Goal: Transaction & Acquisition: Book appointment/travel/reservation

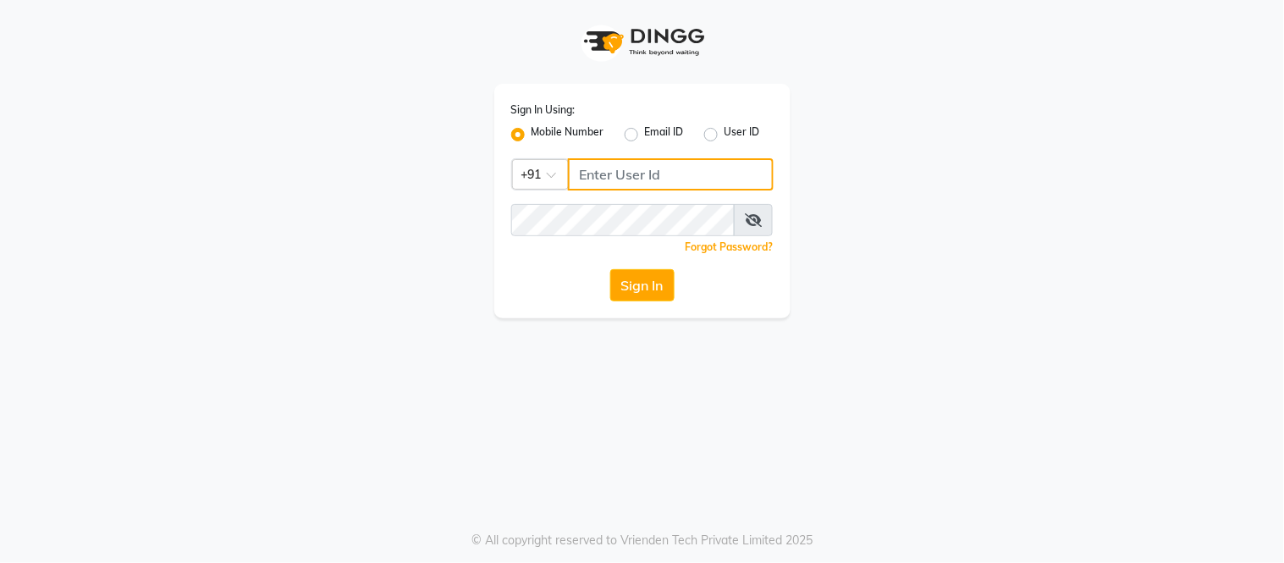
click at [618, 163] on input "Username" at bounding box center [671, 174] width 206 height 32
type input "8134949764"
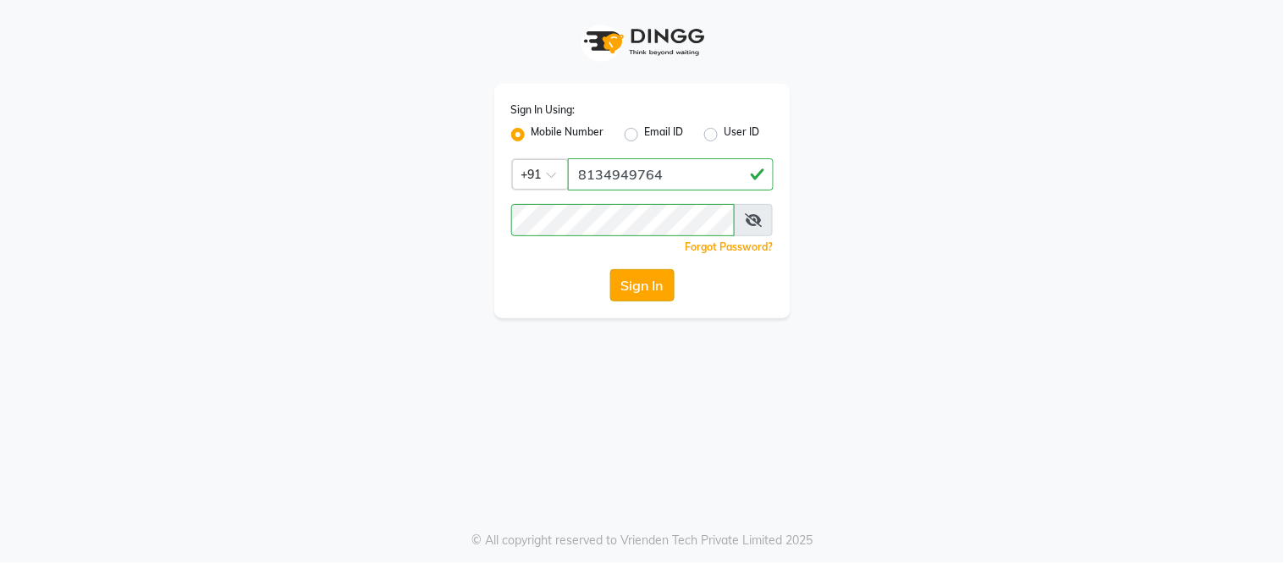
click at [646, 277] on button "Sign In" at bounding box center [642, 285] width 64 height 32
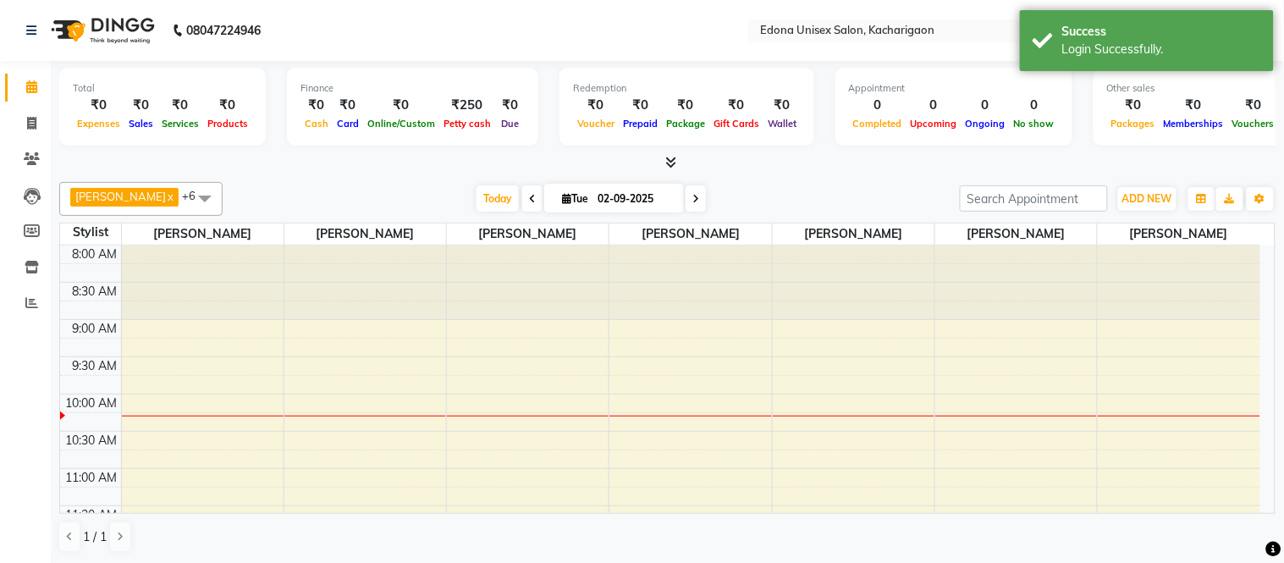
click at [670, 157] on icon at bounding box center [670, 162] width 11 height 13
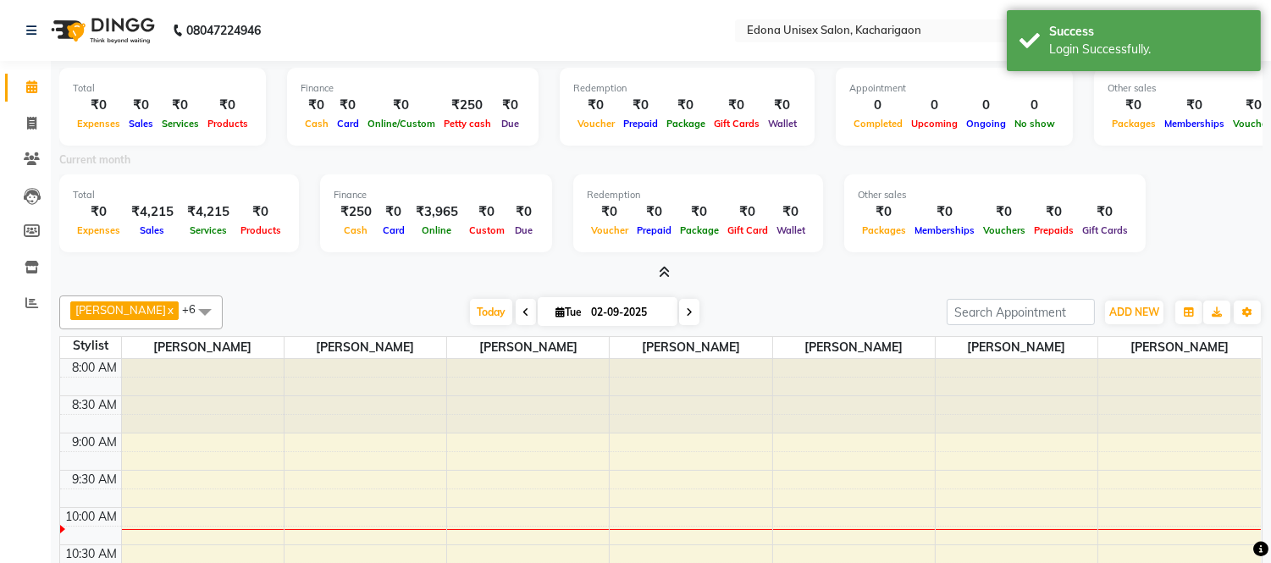
click at [660, 274] on icon at bounding box center [664, 272] width 11 height 13
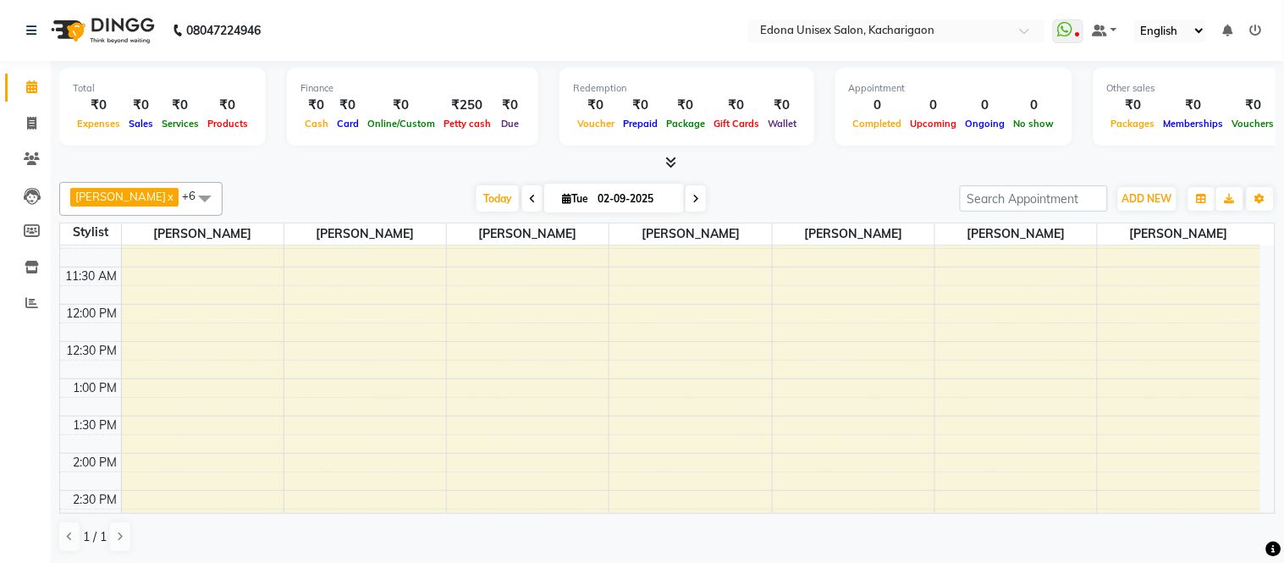
scroll to position [282, 0]
click at [500, 420] on div "8:00 AM 8:30 AM 9:00 AM 9:30 AM 10:00 AM 10:30 AM 11:00 AM 11:30 AM 12:00 PM 12…" at bounding box center [660, 448] width 1201 height 968
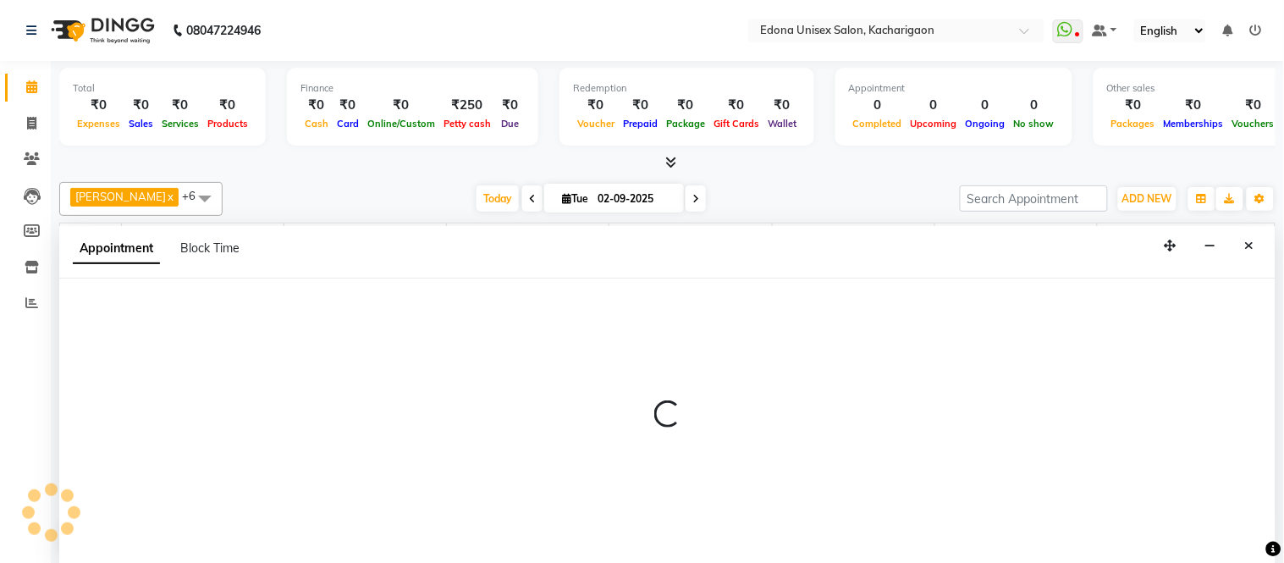
select select "35945"
select select "840"
select select "tentative"
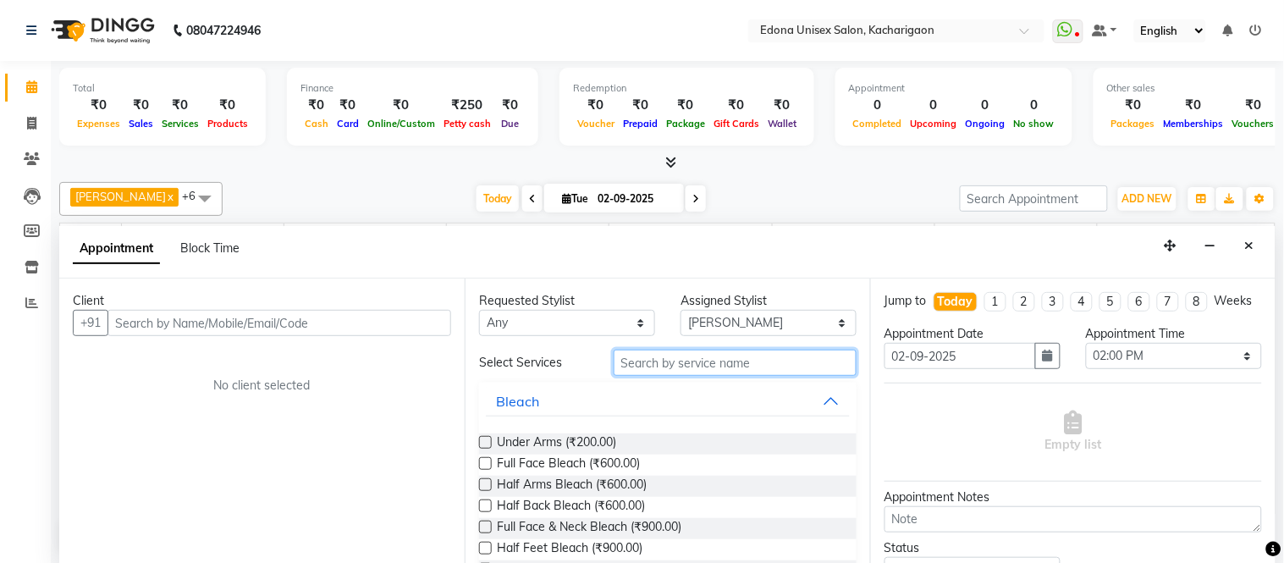
click at [771, 362] on input "text" at bounding box center [735, 363] width 243 height 26
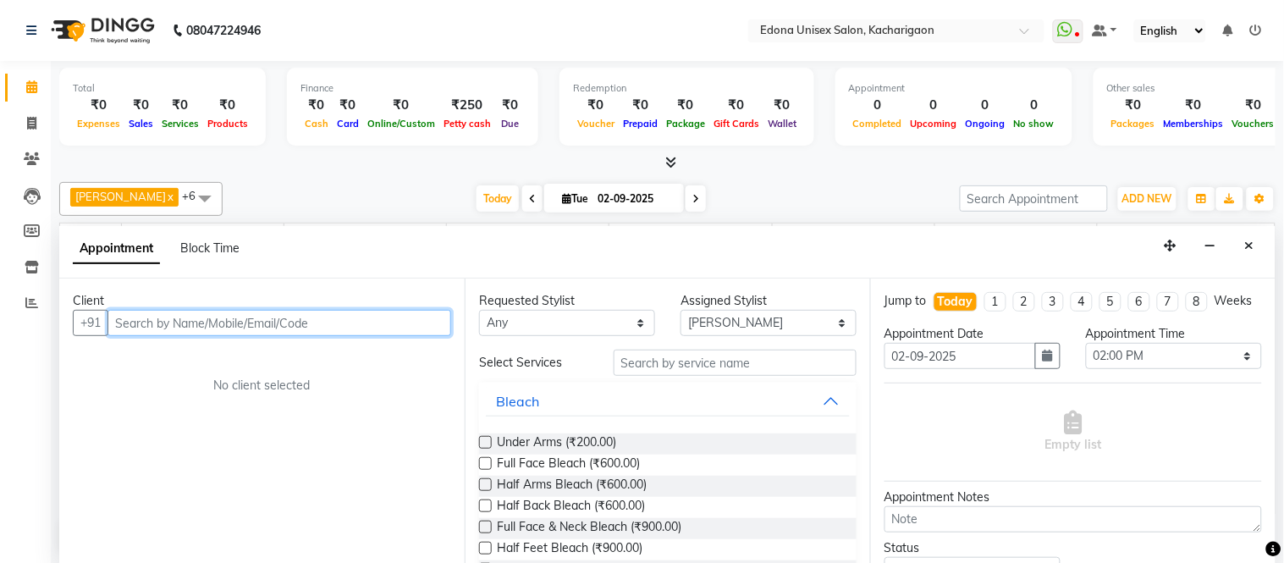
click at [258, 324] on input "text" at bounding box center [280, 323] width 344 height 26
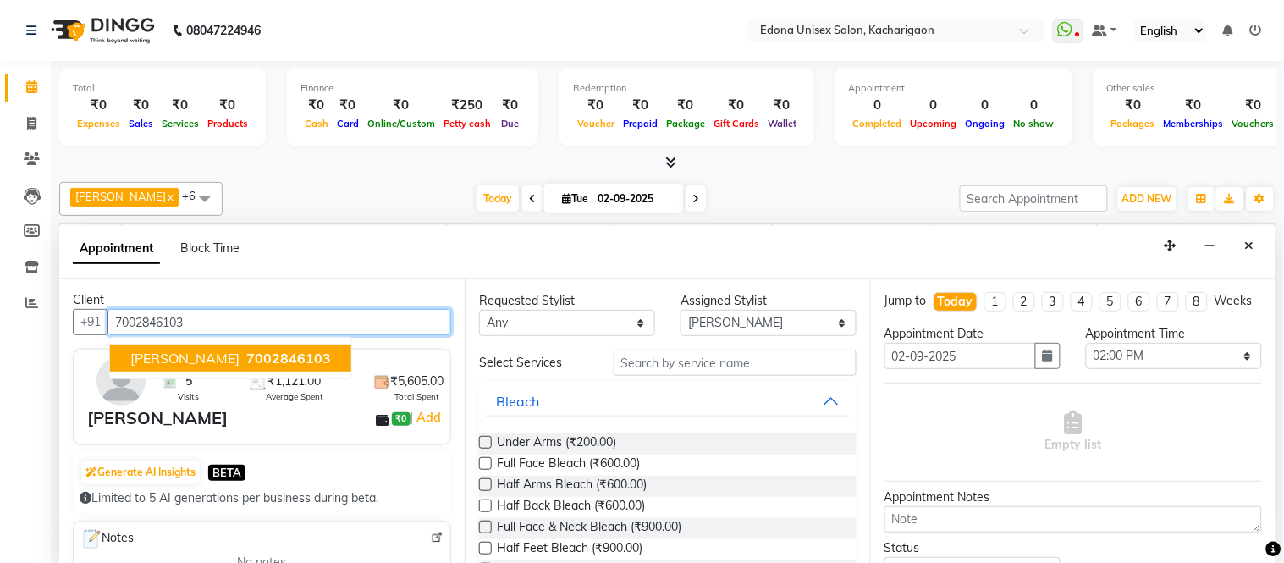
scroll to position [0, 0]
click at [243, 351] on ngb-highlight "7002846103" at bounding box center [287, 359] width 88 height 17
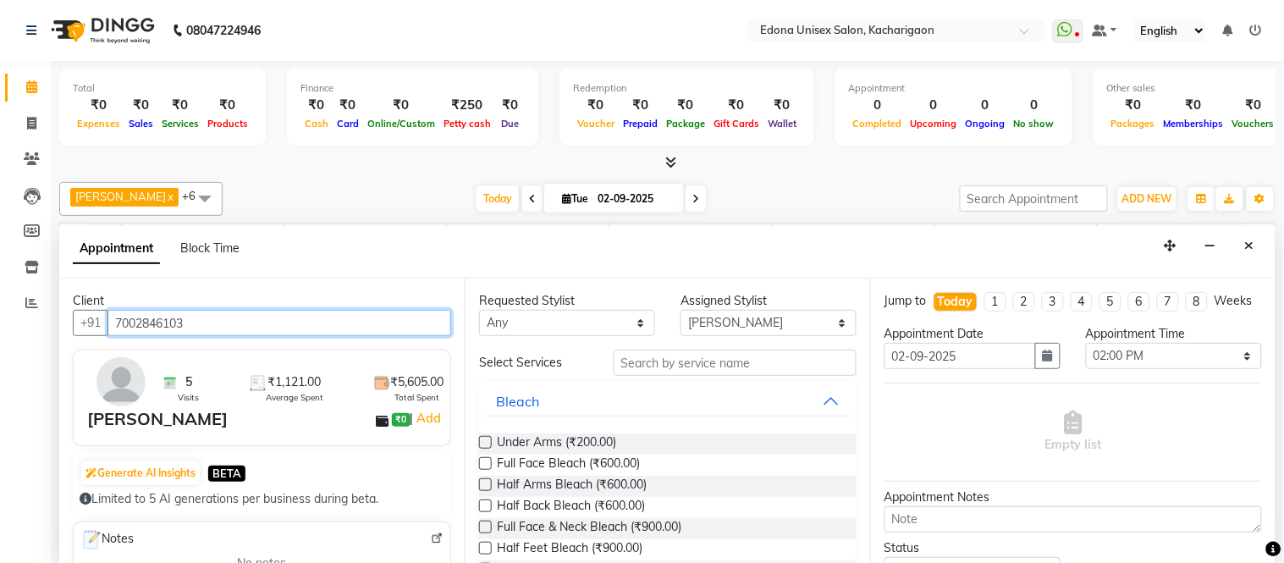
type input "7002846103"
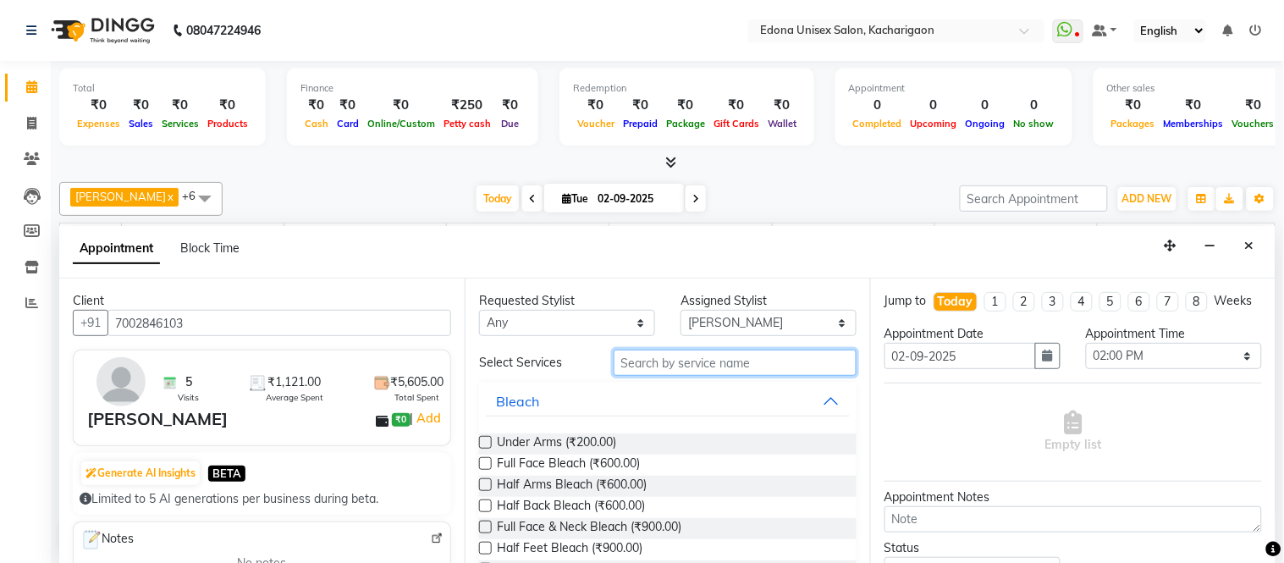
click at [740, 373] on input "text" at bounding box center [735, 363] width 243 height 26
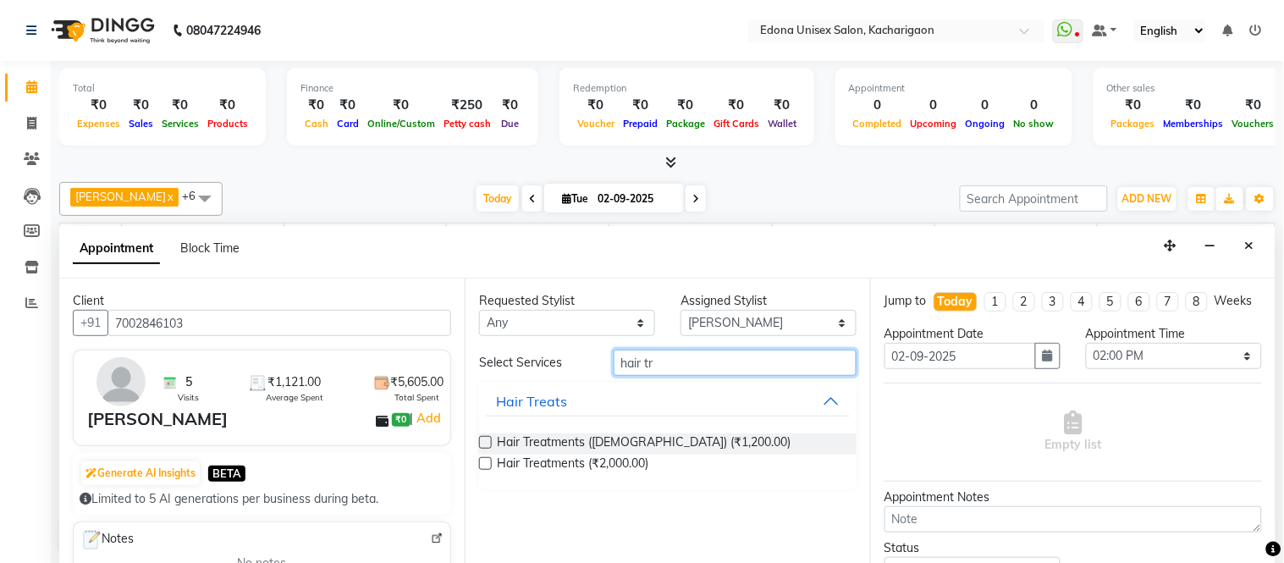
type input "hair tr"
click at [481, 458] on label at bounding box center [485, 463] width 13 height 13
click at [481, 460] on input "checkbox" at bounding box center [484, 465] width 11 height 11
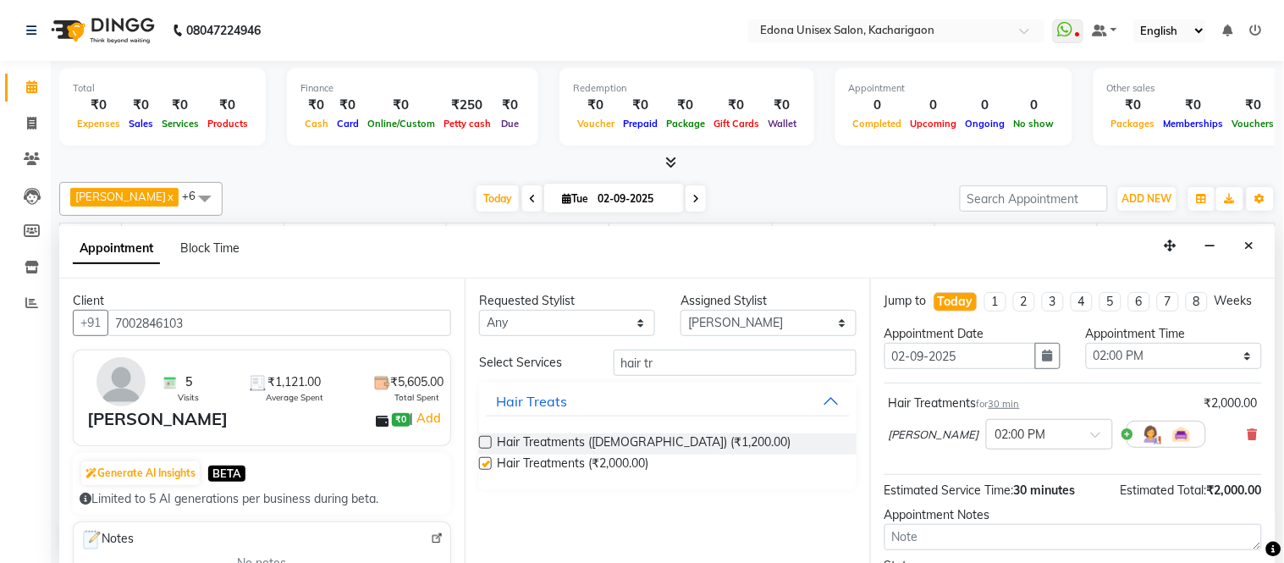
checkbox input "false"
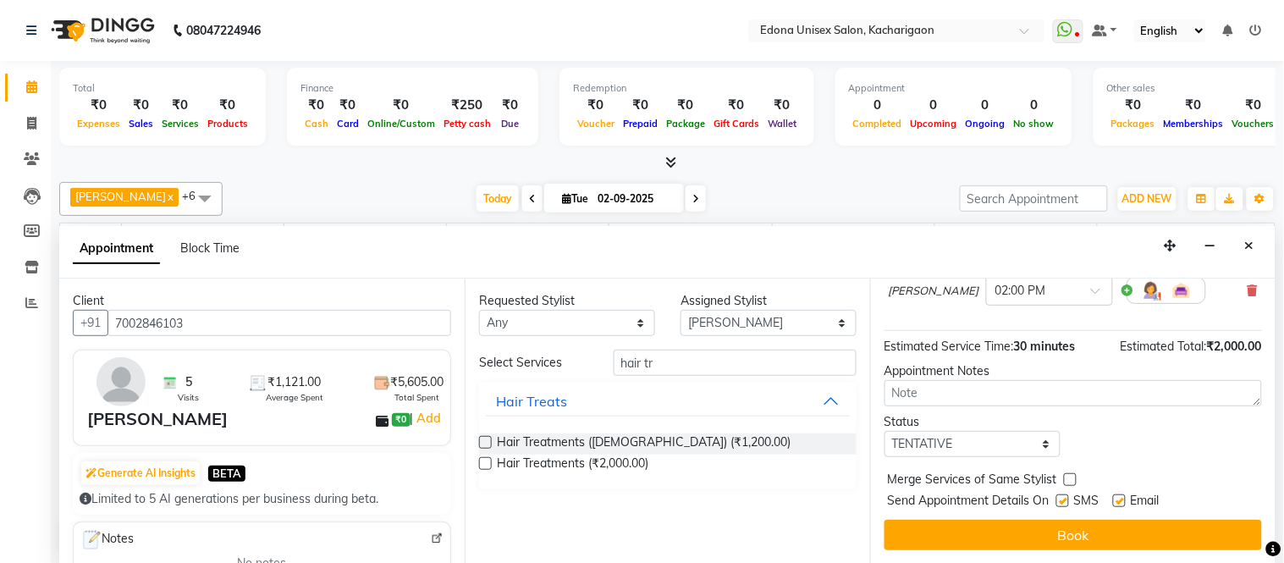
scroll to position [159, 0]
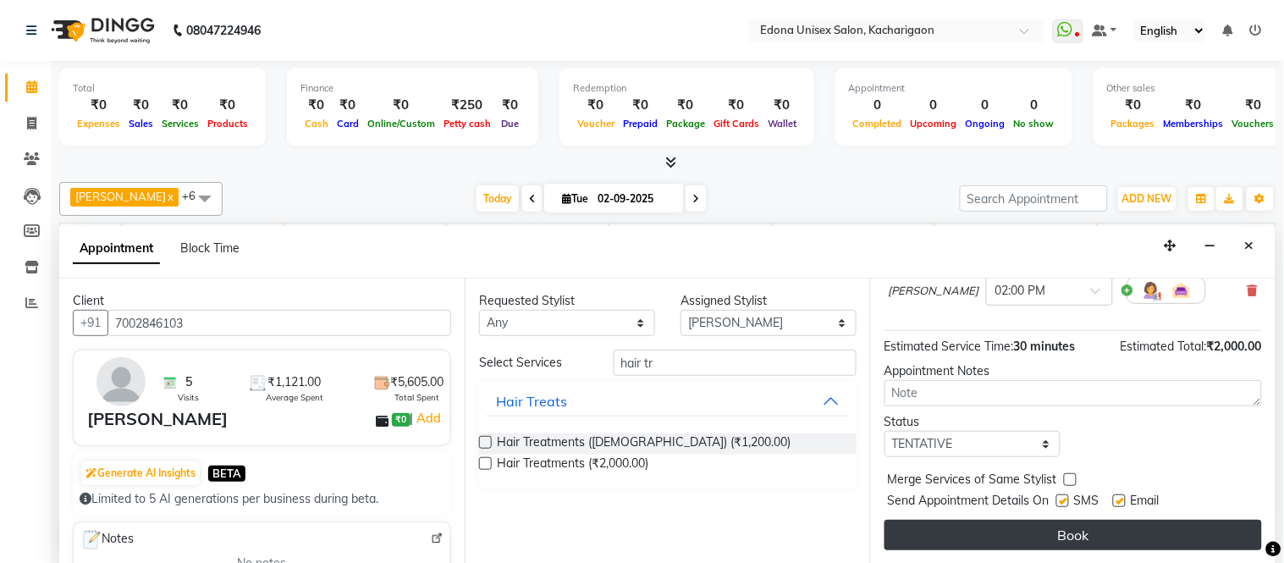
click at [1076, 528] on button "Book" at bounding box center [1074, 535] width 378 height 30
